Goal: Check status: Check status

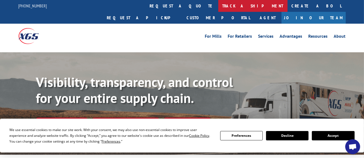
click at [218, 6] on link "track a shipment" at bounding box center [252, 6] width 69 height 12
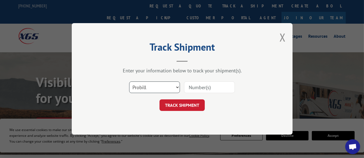
click at [179, 85] on select "Select category... Probill BOL PO" at bounding box center [154, 88] width 51 height 12
select select "bol"
click at [129, 82] on select "Select category... Probill BOL PO" at bounding box center [154, 88] width 51 height 12
click at [157, 87] on select "Select category... Probill BOL PO" at bounding box center [154, 88] width 51 height 12
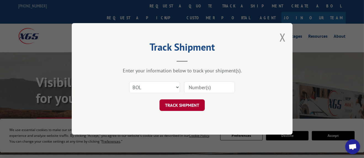
click at [197, 103] on button "TRACK SHIPMENT" at bounding box center [182, 106] width 45 height 12
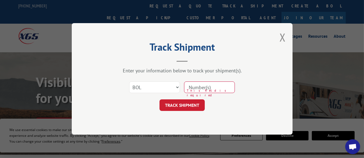
click at [205, 87] on input at bounding box center [209, 88] width 51 height 12
drag, startPoint x: 217, startPoint y: 87, endPoint x: 161, endPoint y: 78, distance: 56.2
click at [162, 80] on div "Select category... Probill BOL PO This field is required" at bounding box center [182, 88] width 166 height 18
type input "539617"
click button "TRACK SHIPMENT" at bounding box center [182, 106] width 45 height 12
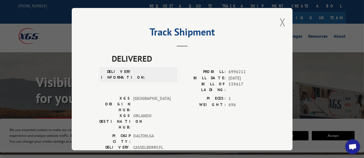
click at [282, 19] on button "Close modal" at bounding box center [283, 22] width 6 height 15
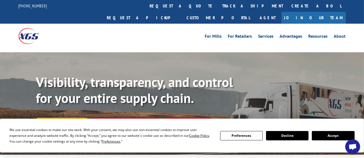
click at [48, 118] on link "Track shipment" at bounding box center [62, 124] width 52 height 12
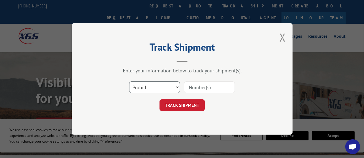
click at [157, 87] on select "Select category... Probill BOL PO" at bounding box center [154, 88] width 51 height 12
select select "po"
click at [129, 82] on select "Select category... Probill BOL PO" at bounding box center [154, 88] width 51 height 12
click at [203, 87] on input at bounding box center [209, 88] width 51 height 12
type input "281"
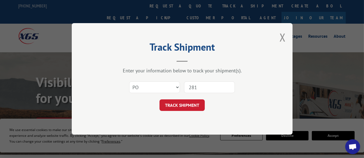
click button "TRACK SHIPMENT" at bounding box center [182, 106] width 45 height 12
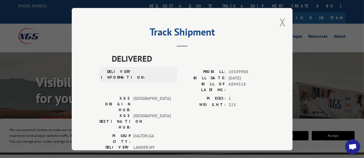
click at [283, 20] on button "Close modal" at bounding box center [283, 22] width 6 height 15
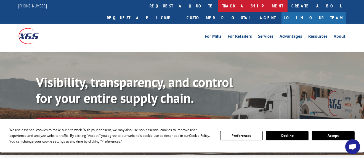
click at [218, 8] on link "track a shipment" at bounding box center [252, 6] width 69 height 12
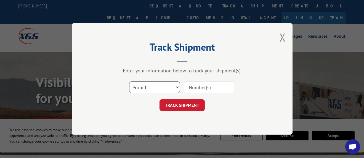
click at [159, 90] on select "Select category... Probill BOL PO" at bounding box center [154, 88] width 51 height 12
select select "po"
click at [129, 82] on select "Select category... Probill BOL PO" at bounding box center [154, 88] width 51 height 12
click at [197, 88] on input at bounding box center [209, 88] width 51 height 12
type input "539617"
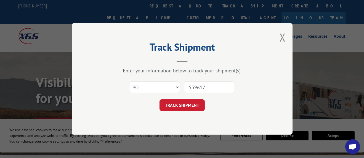
click button "TRACK SHIPMENT" at bounding box center [182, 106] width 45 height 12
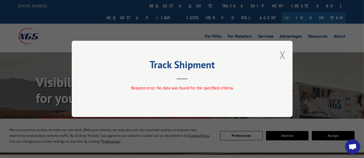
click at [285, 54] on button "Close modal" at bounding box center [283, 55] width 6 height 15
